Goal: Find specific page/section: Find specific page/section

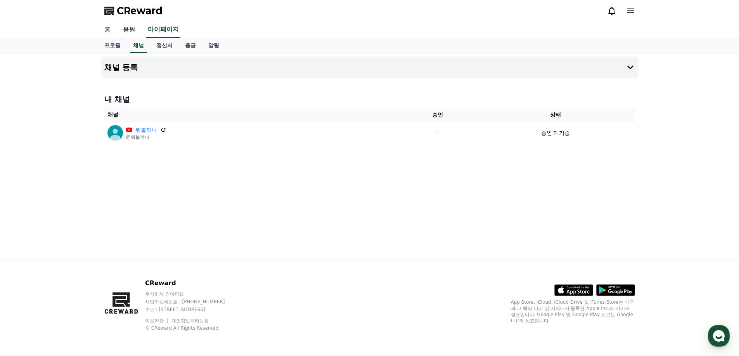
click at [611, 12] on icon at bounding box center [611, 10] width 9 height 9
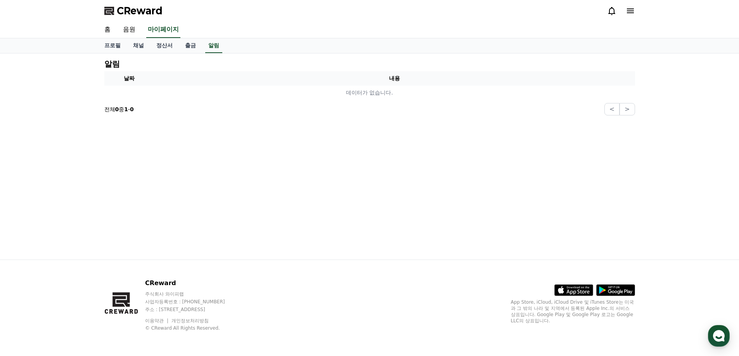
click at [611, 12] on icon at bounding box center [611, 10] width 9 height 9
